Goal: Find specific page/section: Find specific page/section

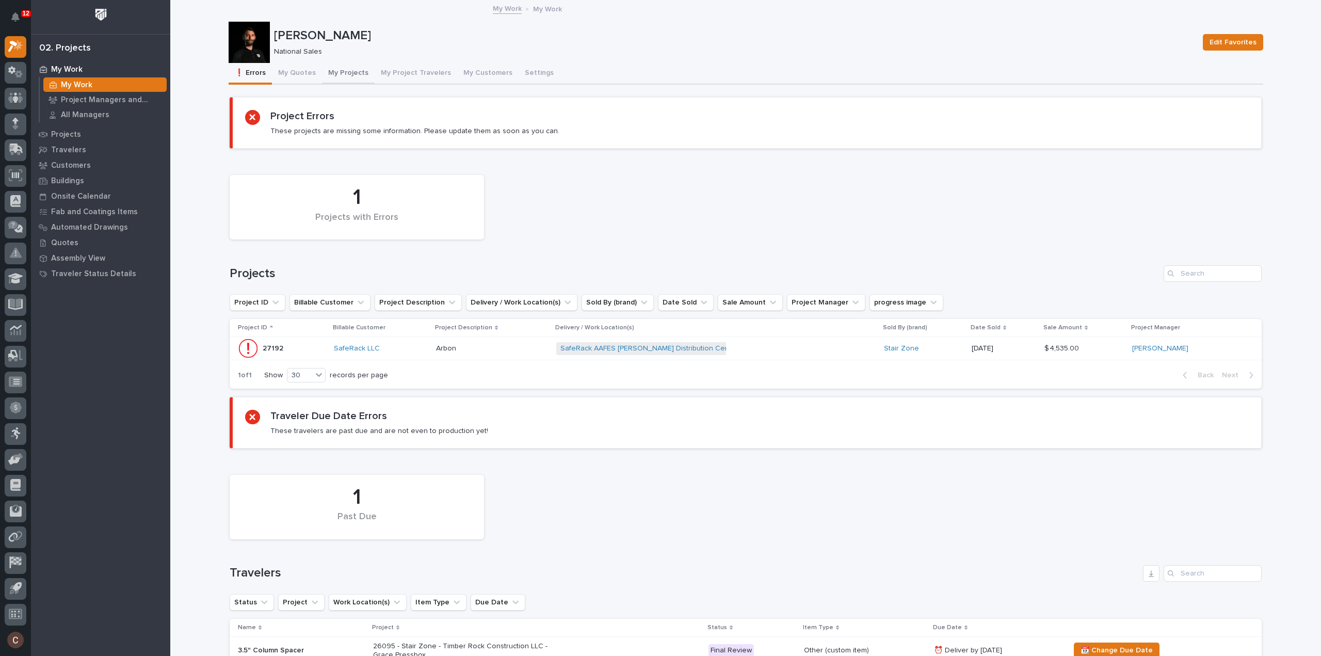
click at [332, 76] on button "My Projects" at bounding box center [348, 74] width 53 height 22
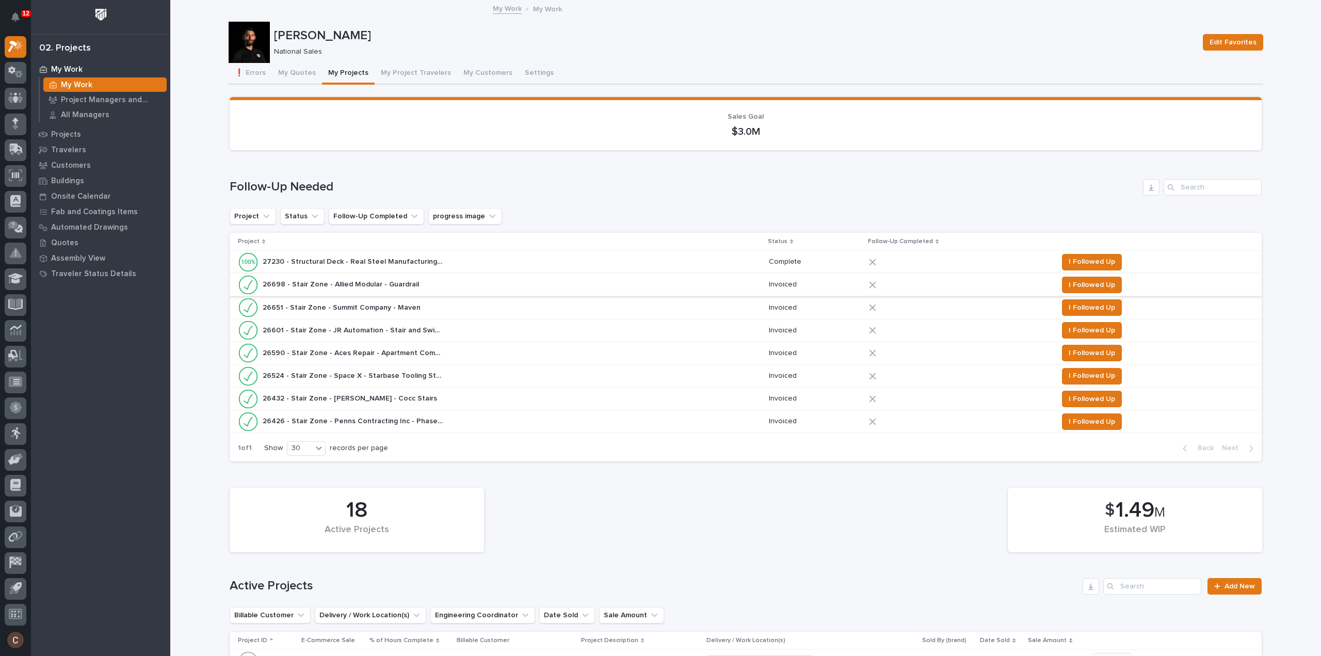
scroll to position [361, 0]
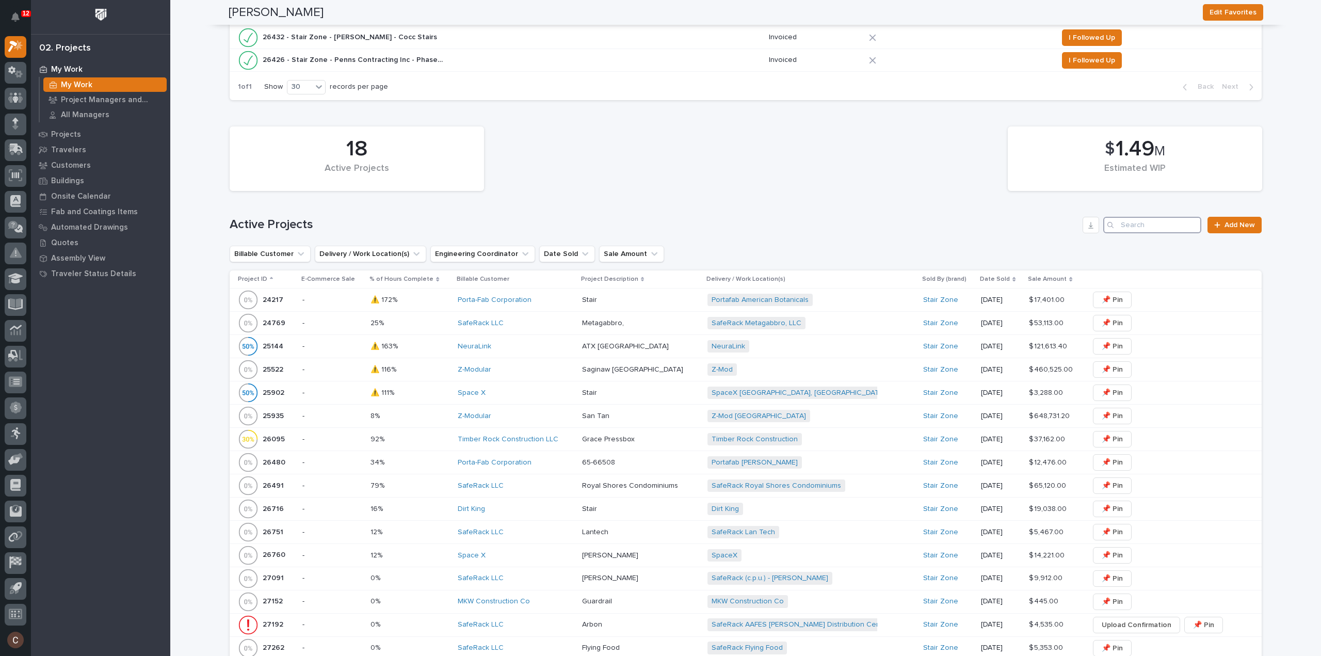
click at [1131, 225] on input "Search" at bounding box center [1152, 225] width 98 height 17
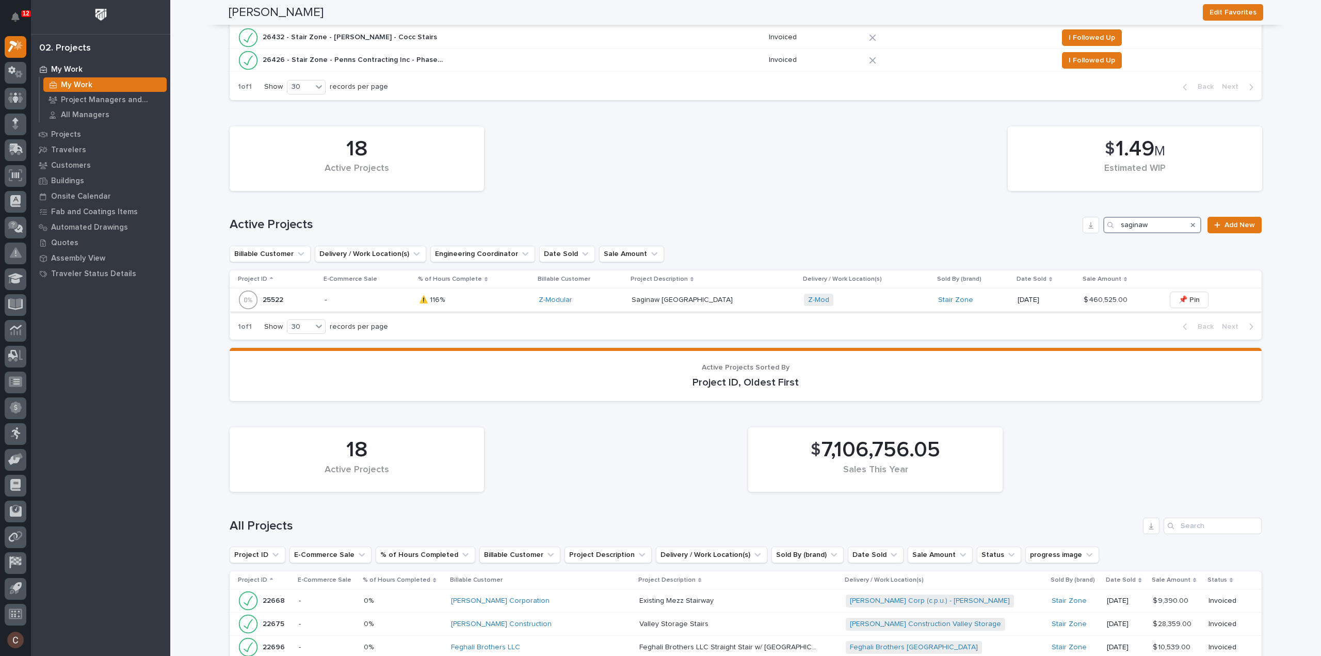
type input "saginaw"
click at [720, 304] on div "Saginaw [GEOGRAPHIC_DATA] Saginaw [GEOGRAPHIC_DATA]" at bounding box center [714, 300] width 164 height 17
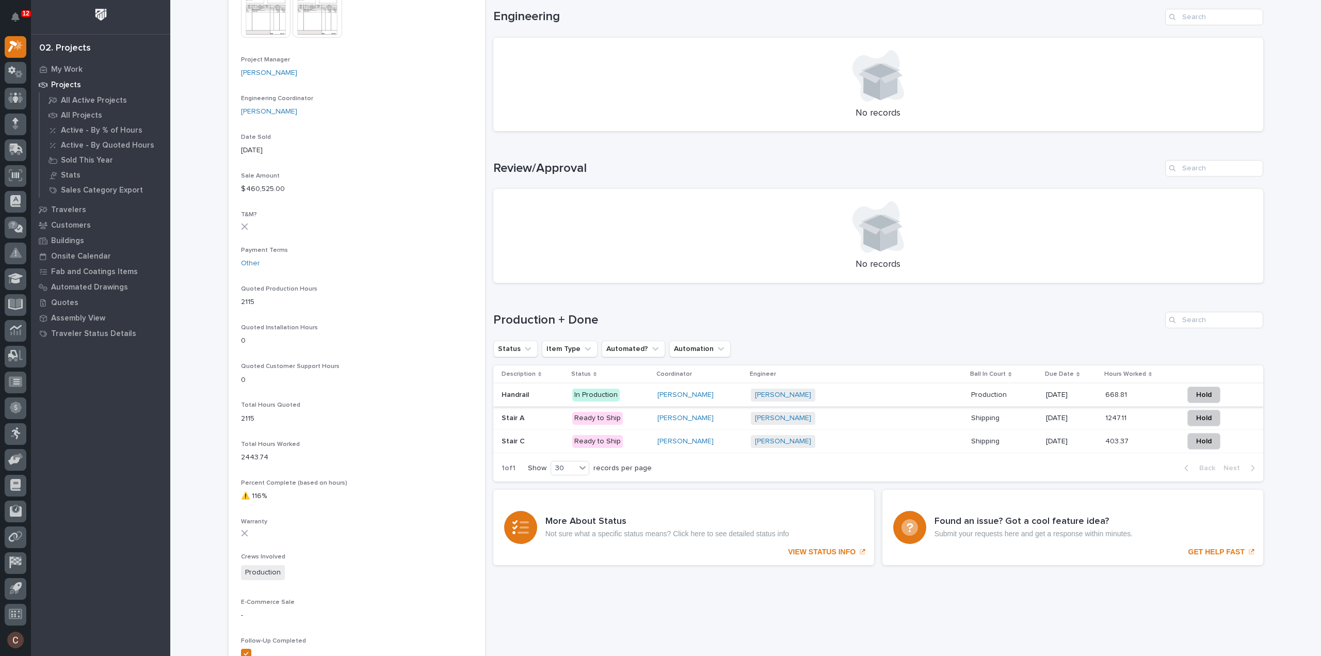
scroll to position [464, 0]
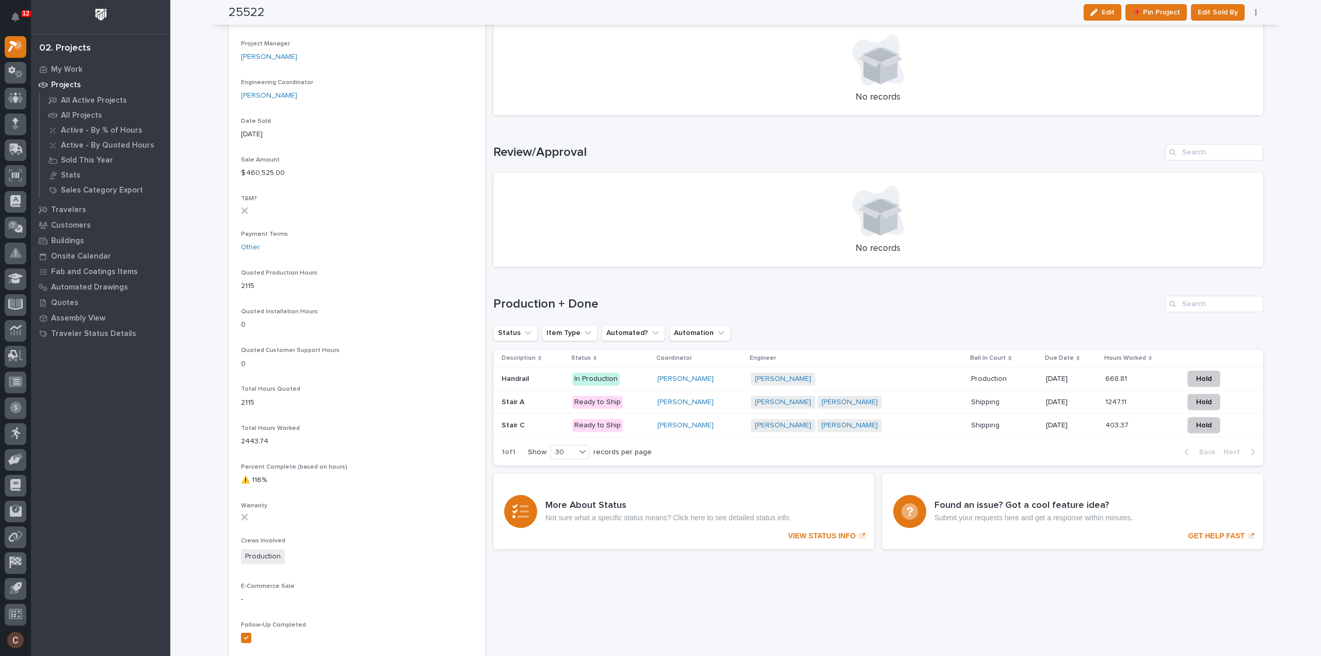
click at [546, 398] on p at bounding box center [532, 402] width 62 height 9
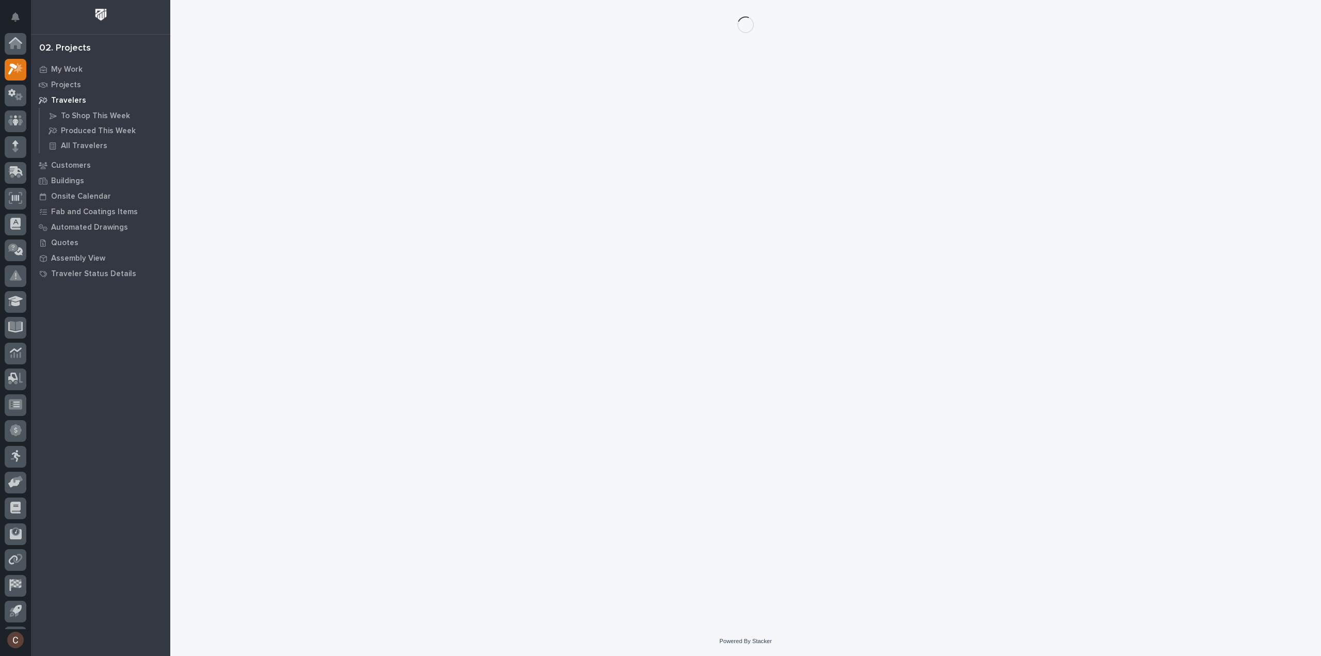
scroll to position [23, 0]
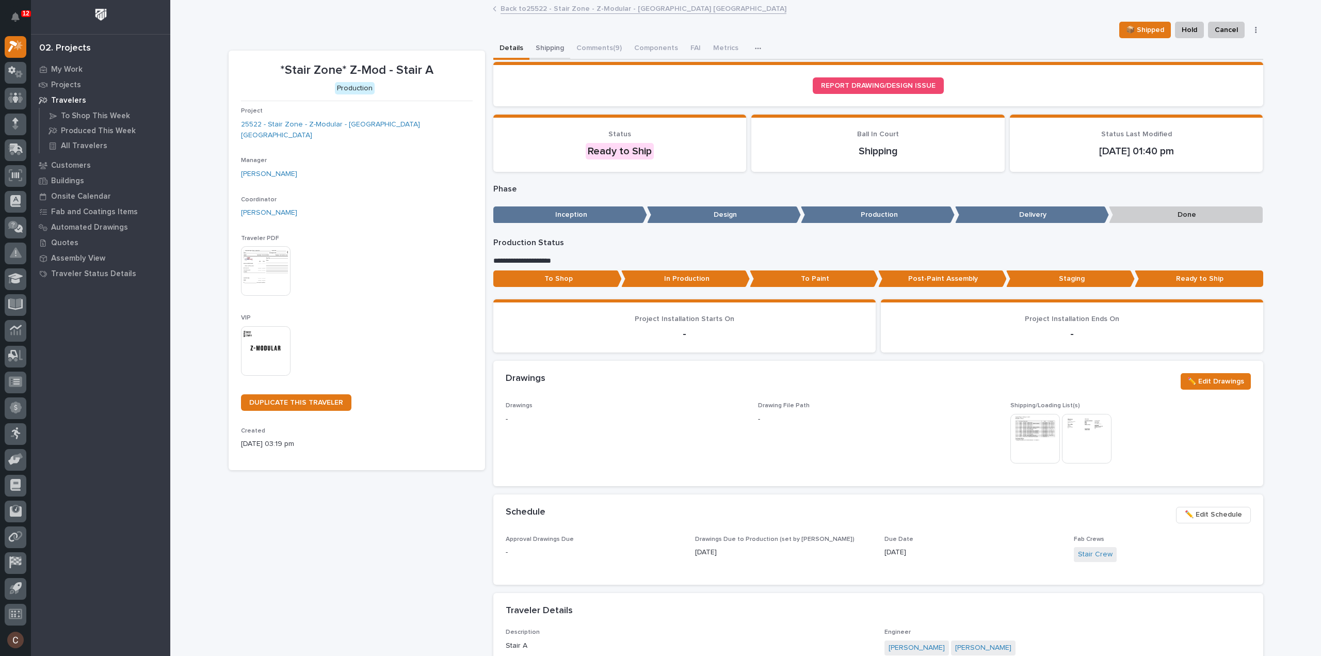
click at [550, 50] on button "Shipping" at bounding box center [549, 49] width 41 height 22
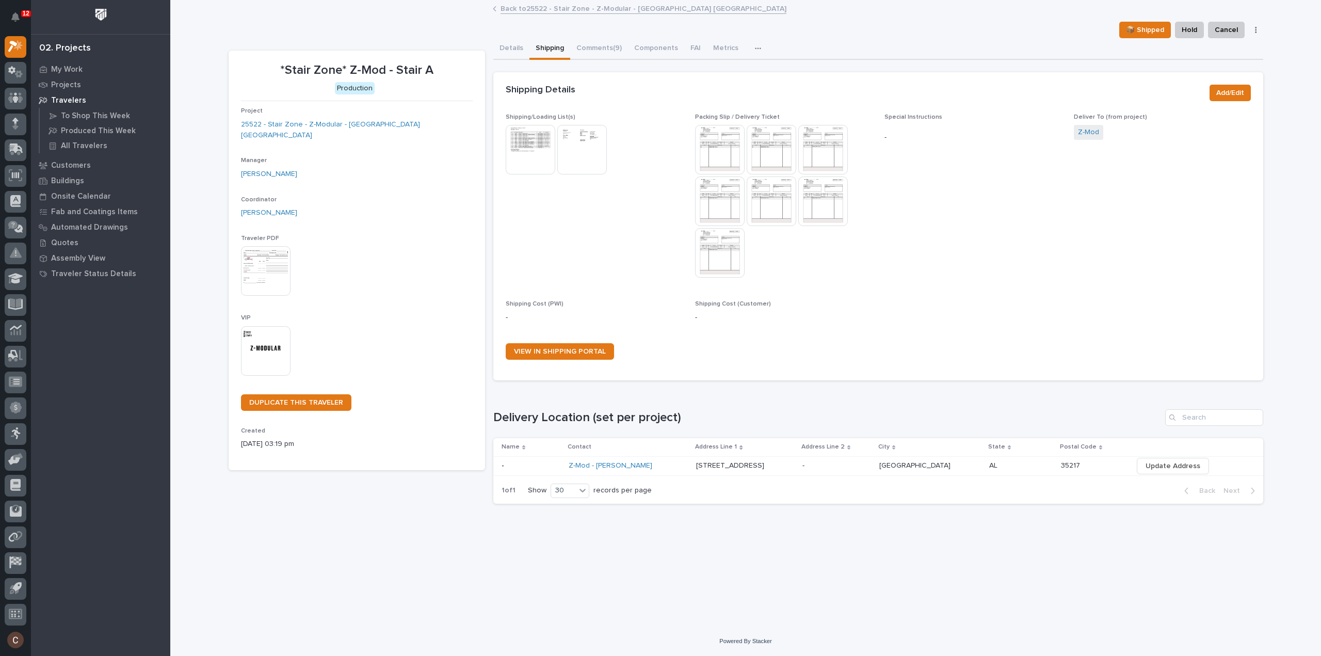
click at [738, 153] on img at bounding box center [720, 150] width 50 height 50
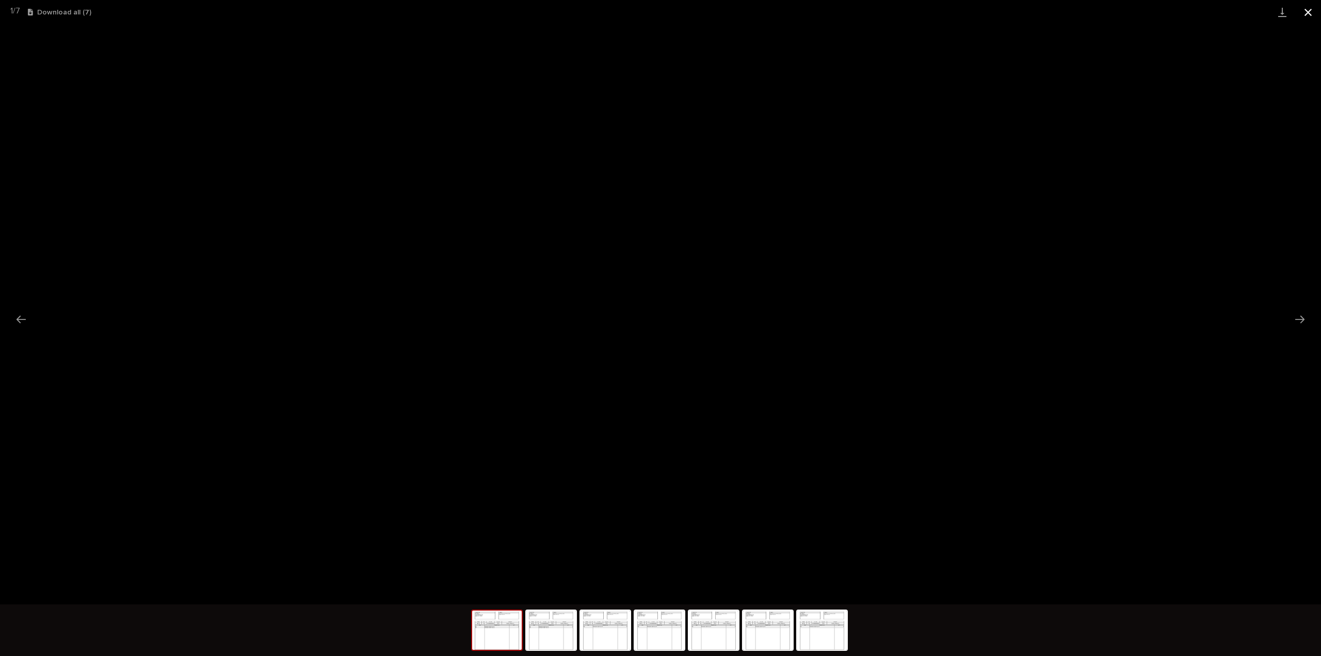
click at [1312, 13] on button "Close gallery" at bounding box center [1308, 12] width 26 height 24
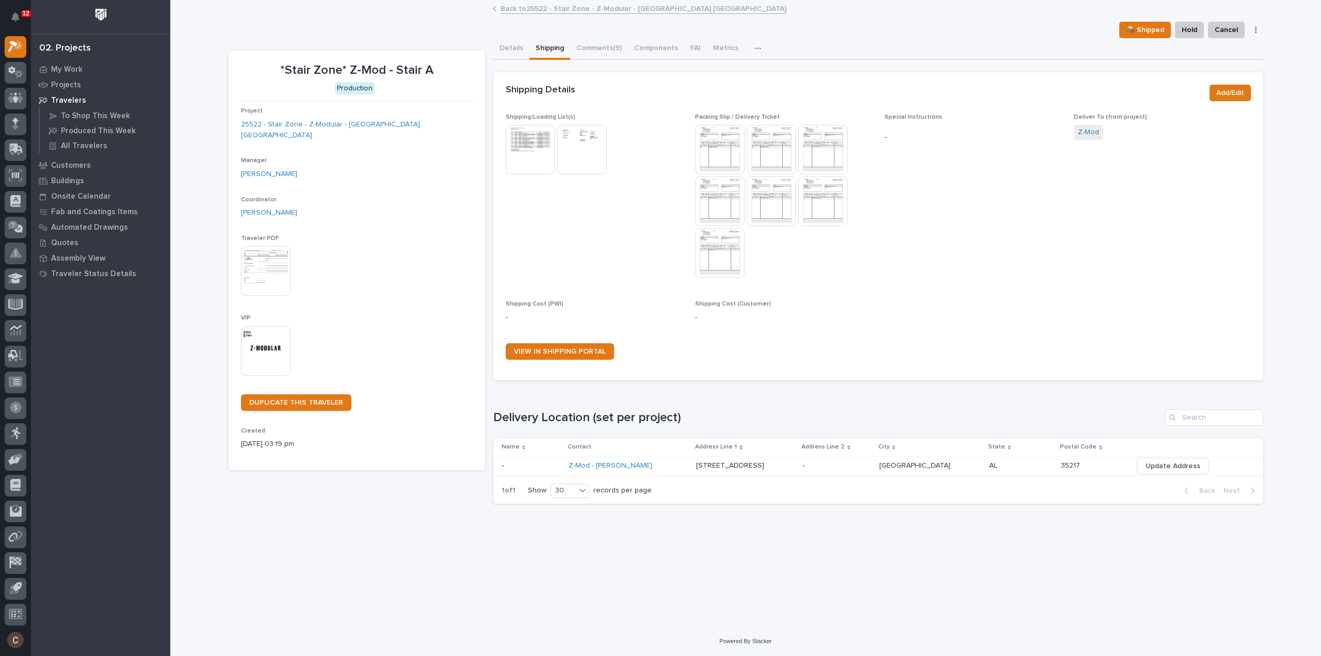
click at [709, 241] on img at bounding box center [720, 253] width 50 height 50
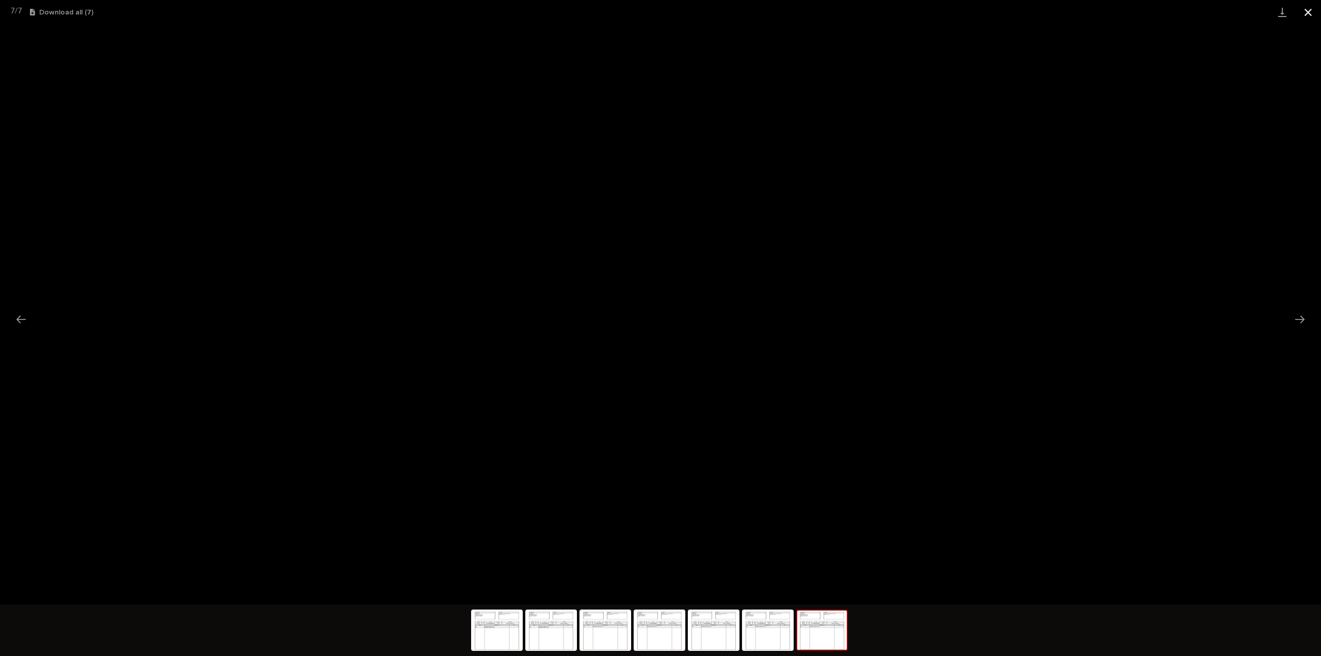
click at [1307, 8] on button "Close gallery" at bounding box center [1308, 12] width 26 height 24
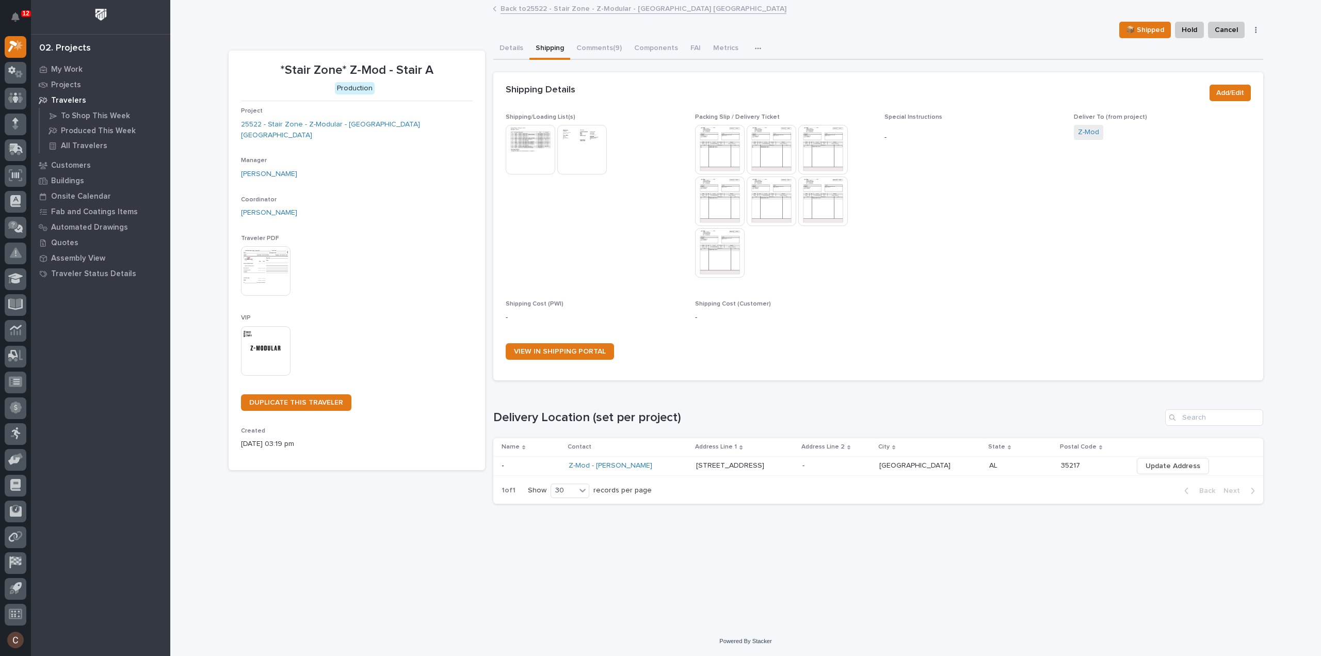
click at [822, 200] on img at bounding box center [823, 201] width 50 height 50
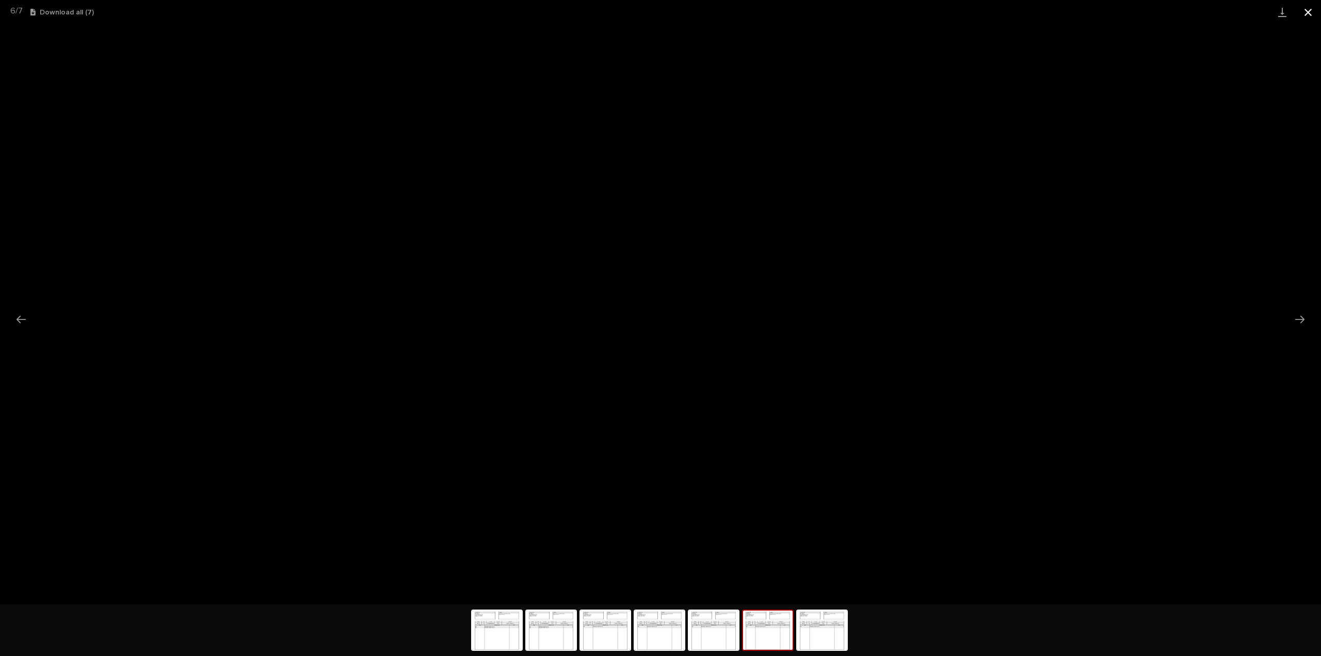
click at [1306, 8] on button "Close gallery" at bounding box center [1308, 12] width 26 height 24
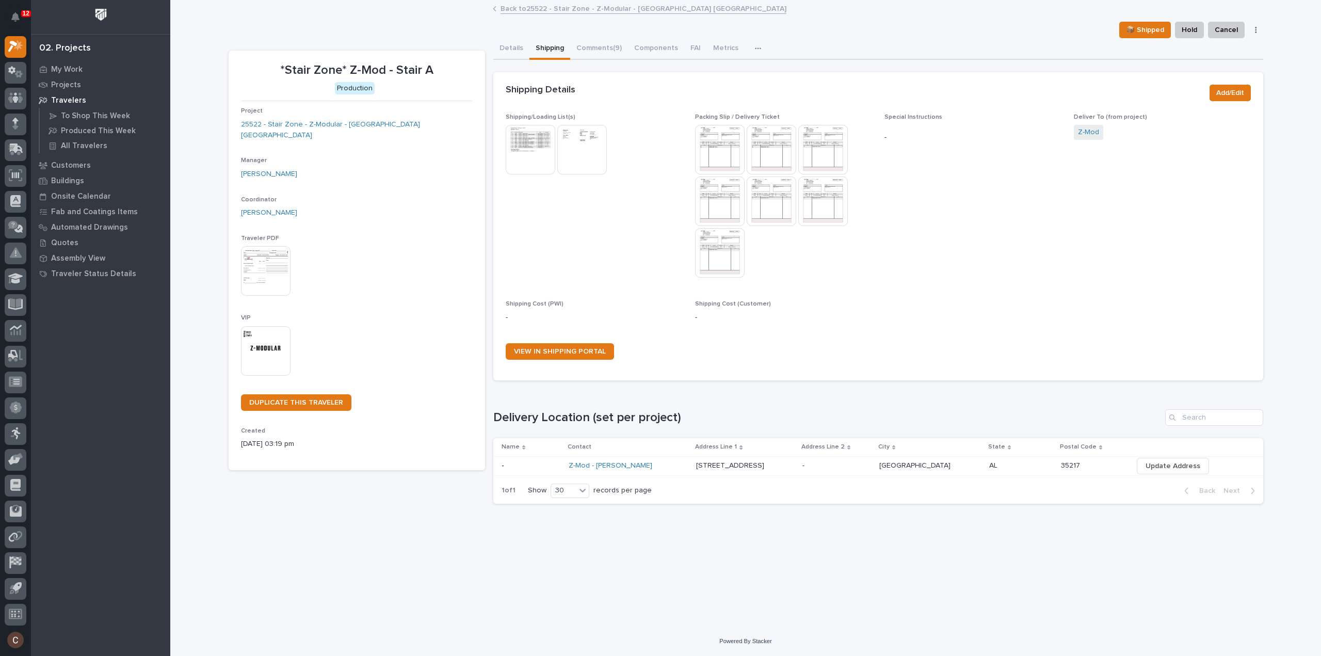
click at [767, 204] on img at bounding box center [772, 201] width 50 height 50
click at [771, 205] on body "12 My Settings Log Out 02. Projects My Work Projects Travelers To Shop This Wee…" at bounding box center [660, 328] width 1321 height 656
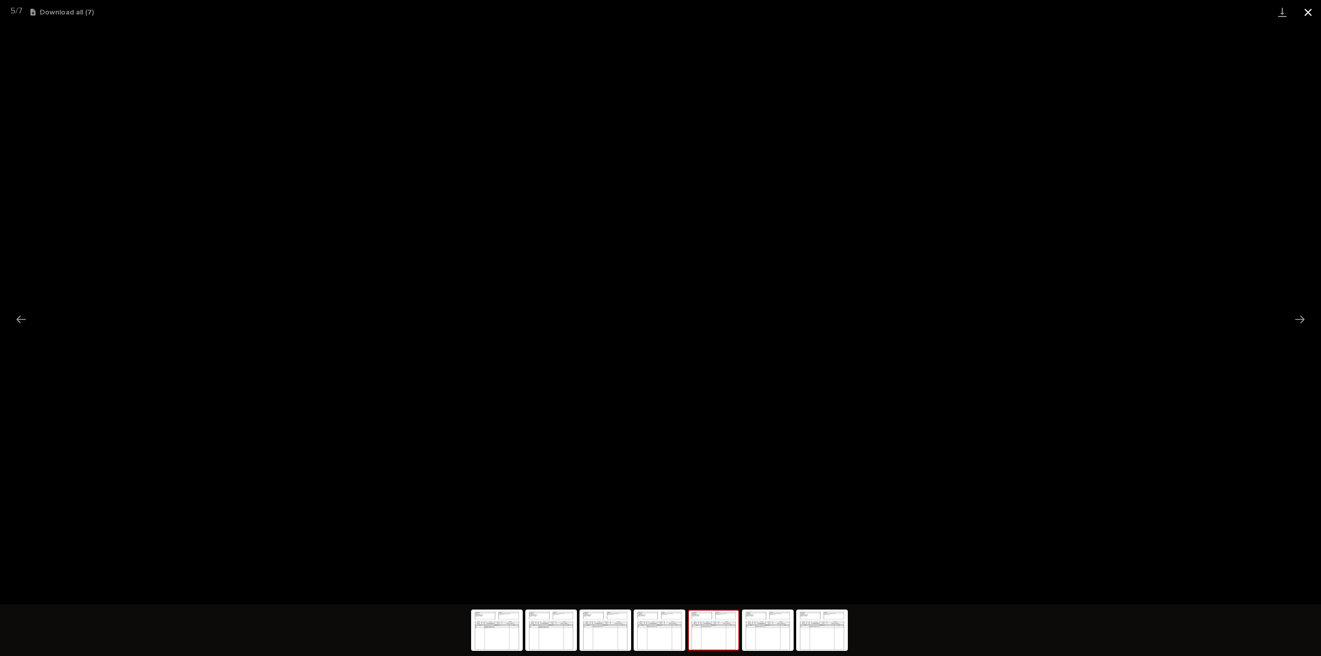
click at [1308, 9] on button "Close gallery" at bounding box center [1308, 12] width 26 height 24
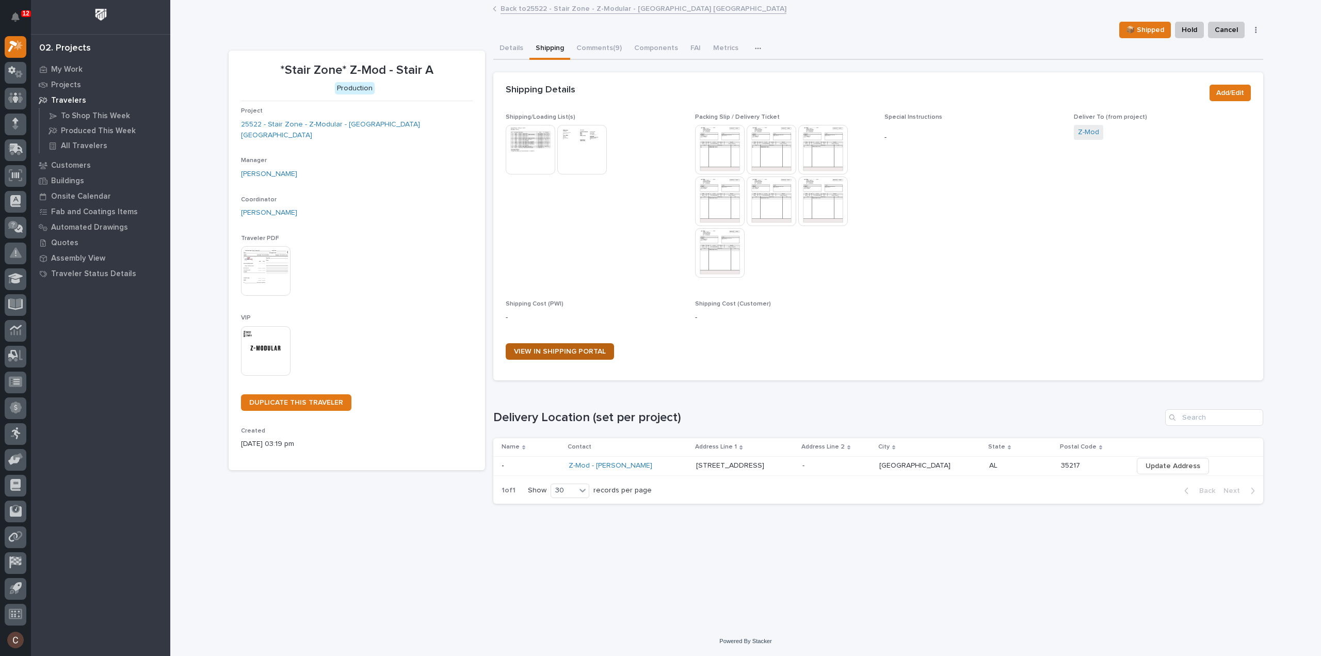
click at [550, 347] on link "VIEW IN SHIPPING PORTAL" at bounding box center [560, 351] width 108 height 17
